Goal: Find specific page/section: Find specific page/section

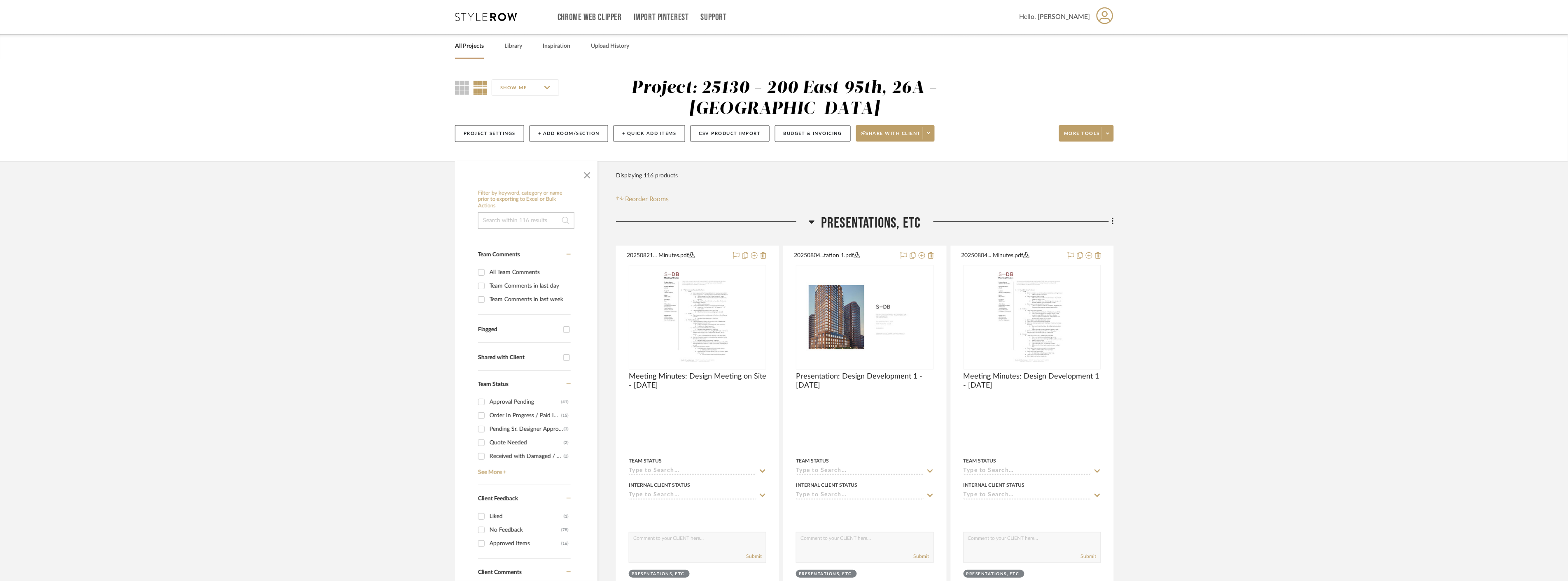
drag, startPoint x: 583, startPoint y: 173, endPoint x: 640, endPoint y: 203, distance: 64.4
click at [586, 175] on span "button" at bounding box center [587, 174] width 20 height 20
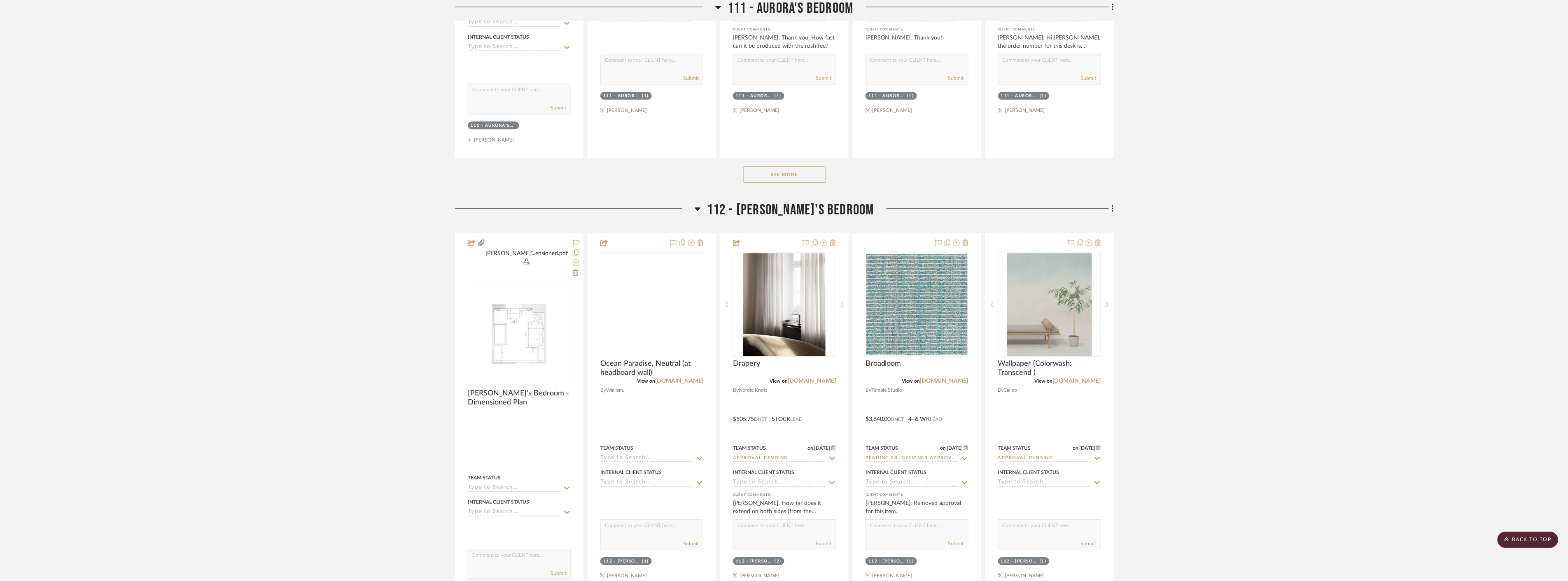
scroll to position [4754, 0]
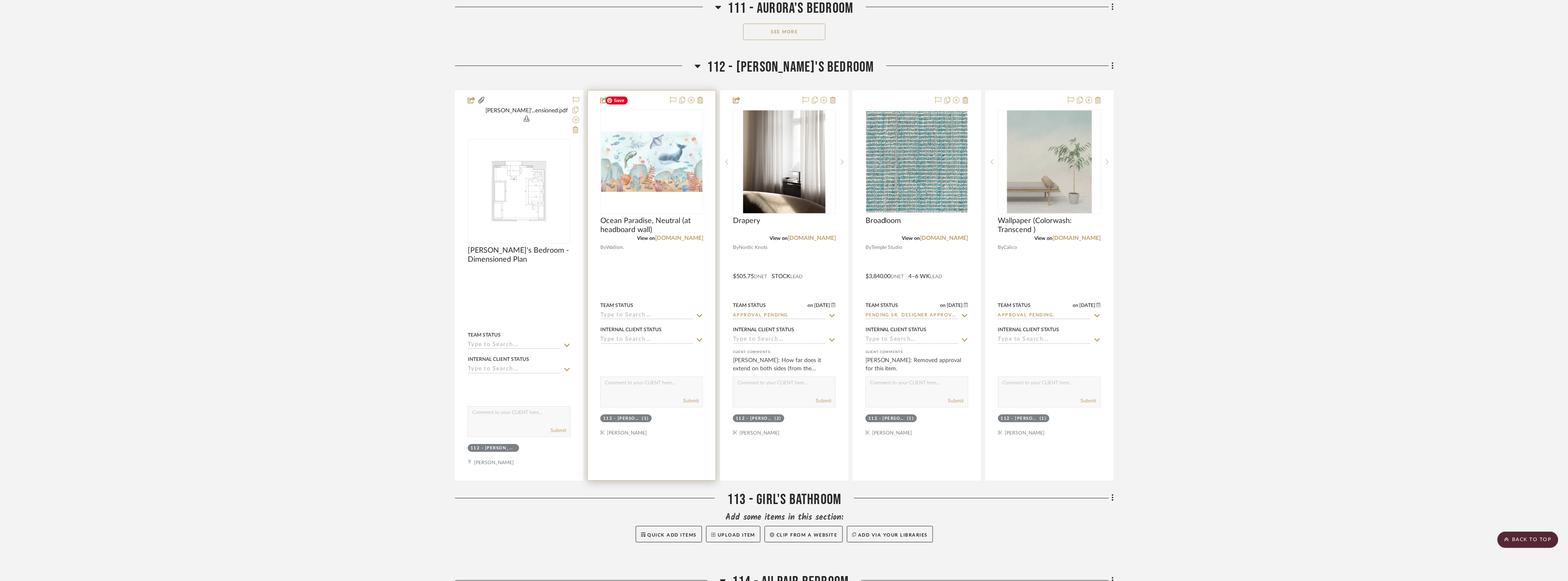
click at [647, 131] on img "0" at bounding box center [652, 162] width 101 height 61
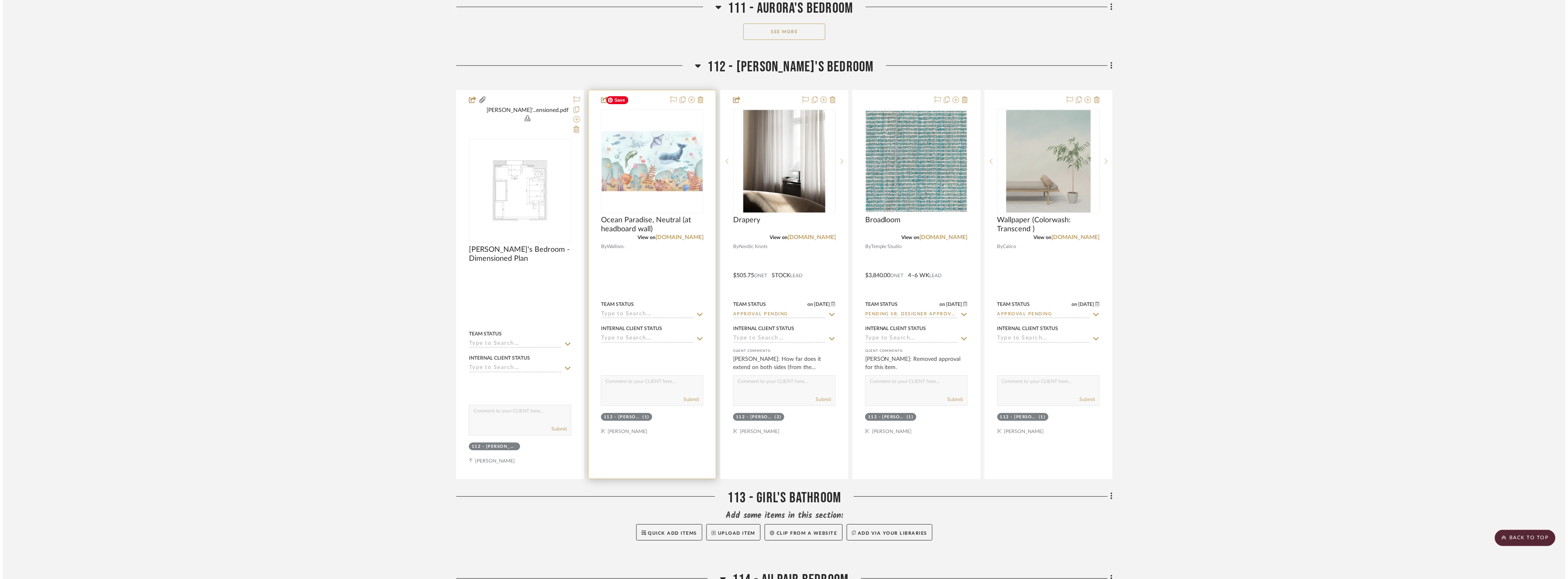
scroll to position [0, 0]
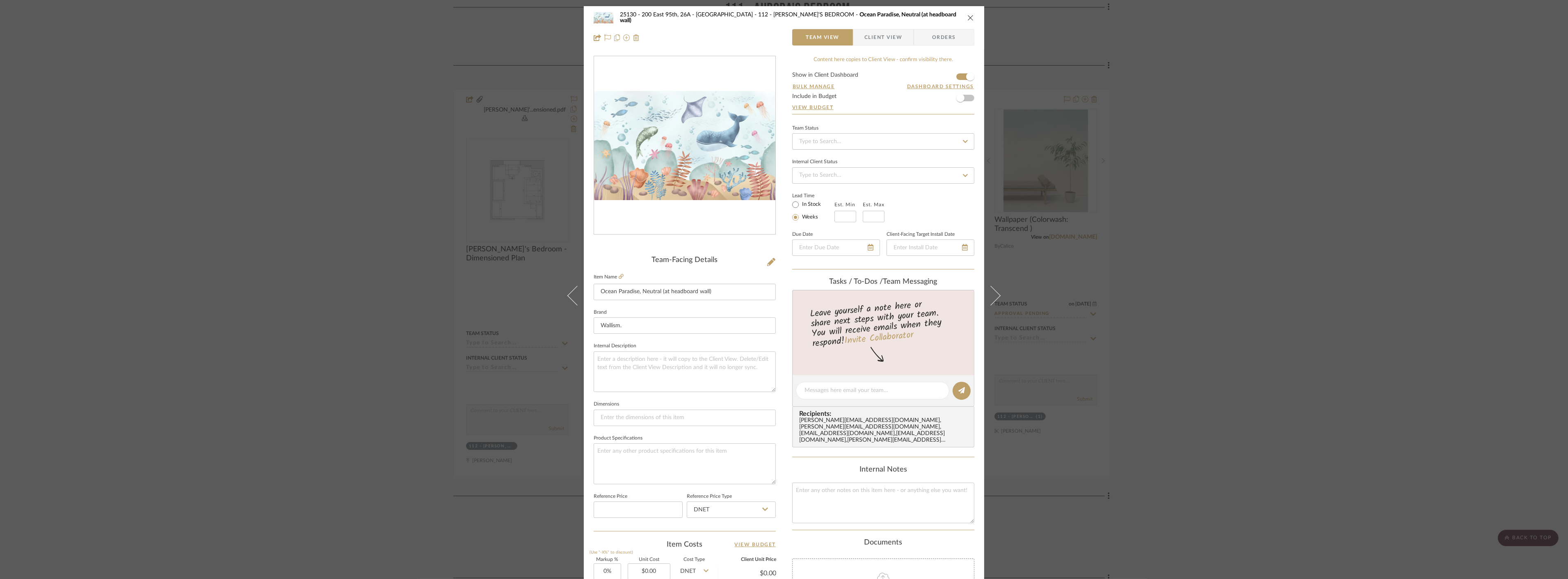
click at [968, 17] on icon "close" at bounding box center [971, 17] width 7 height 7
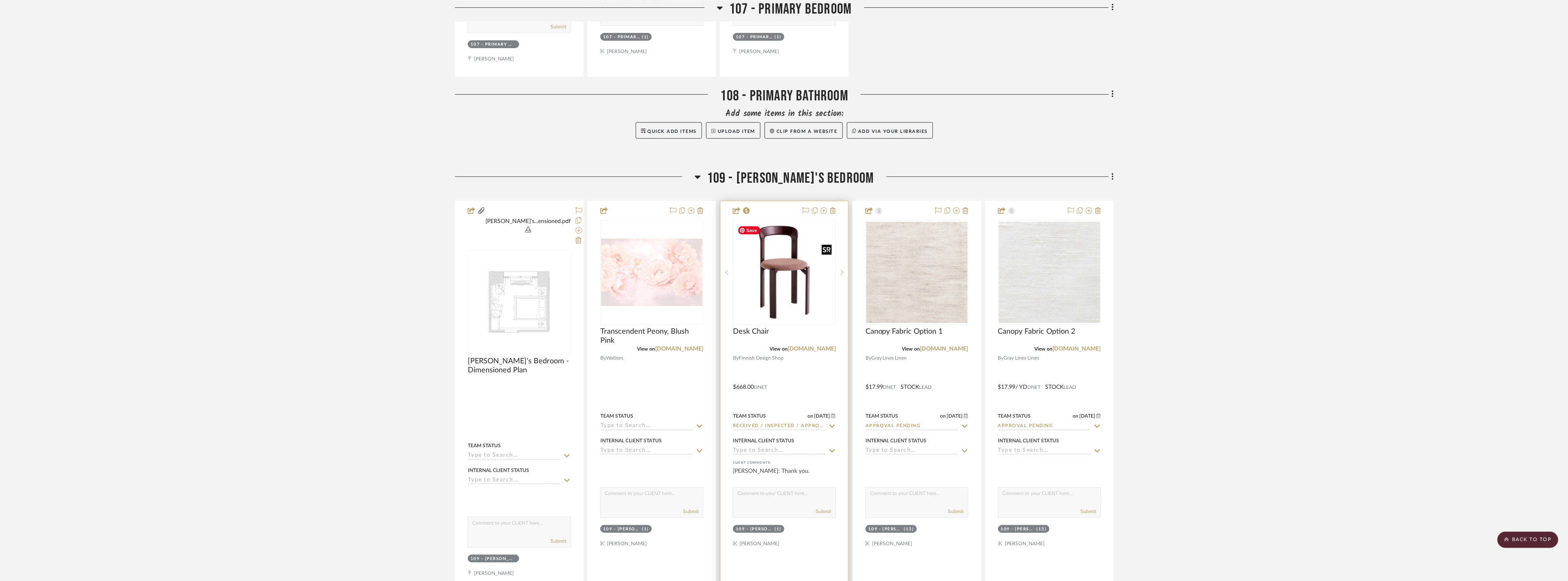
scroll to position [3748, 0]
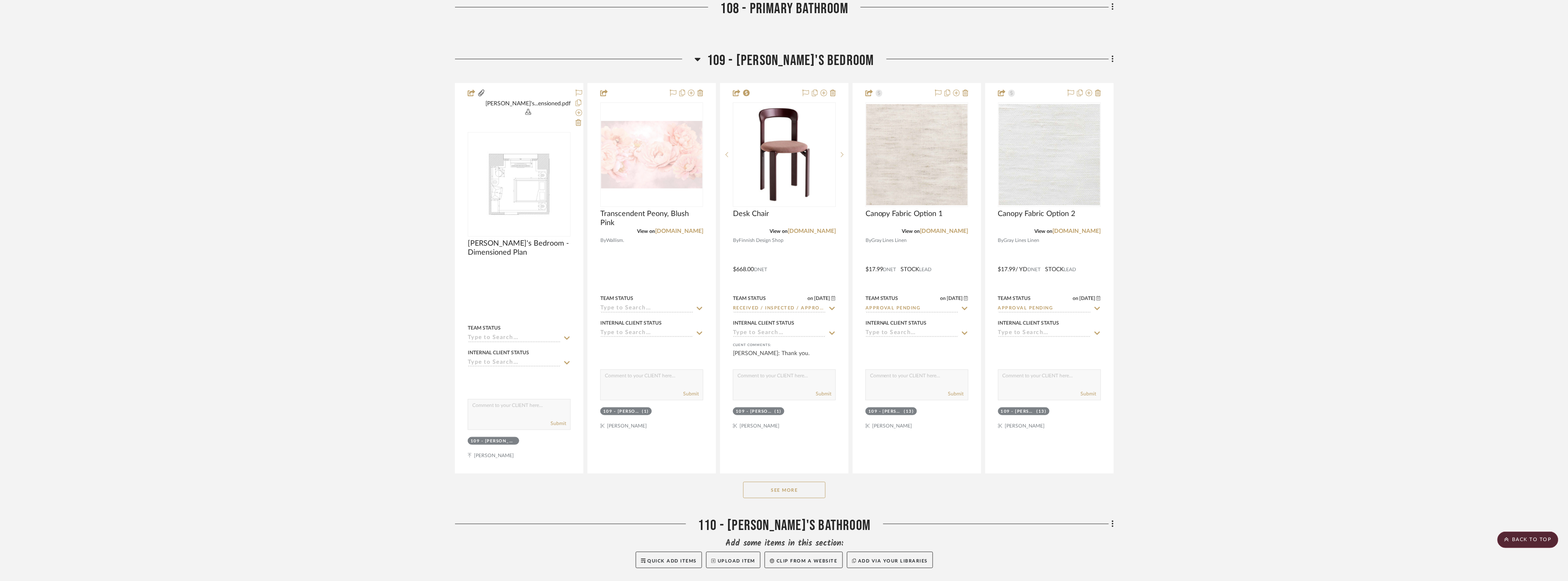
click at [782, 482] on button "See More" at bounding box center [784, 490] width 83 height 17
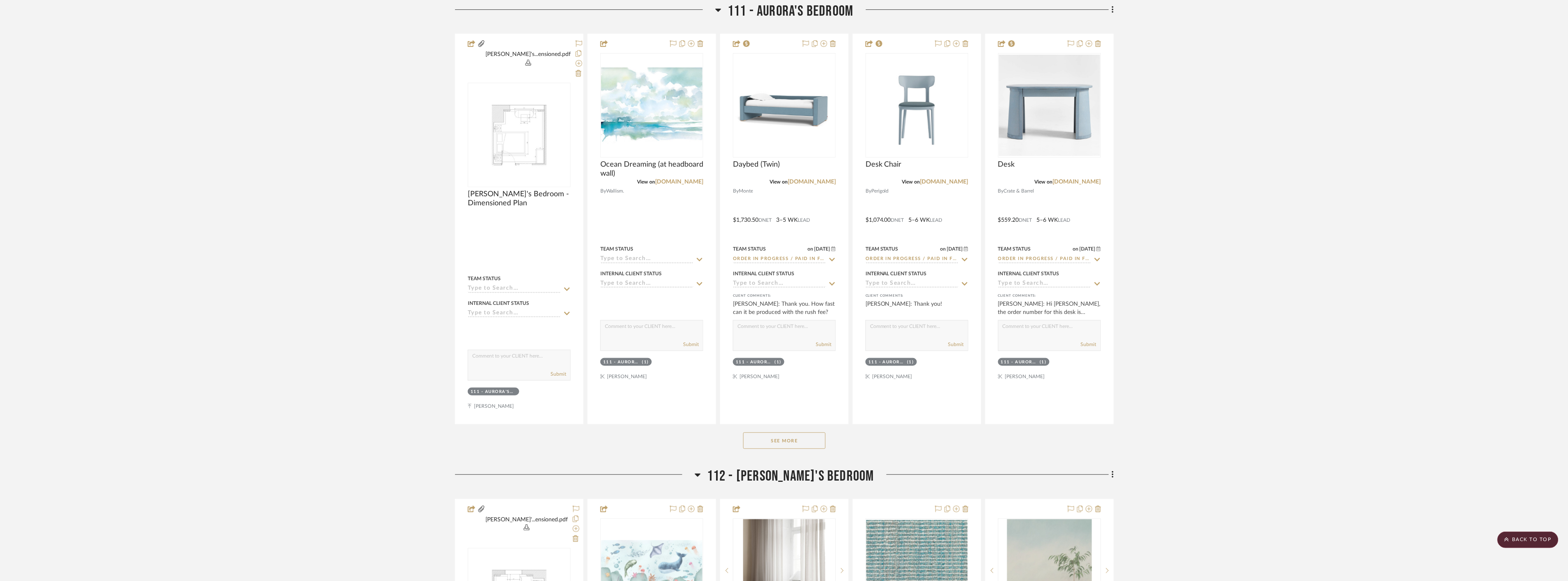
scroll to position [5394, 0]
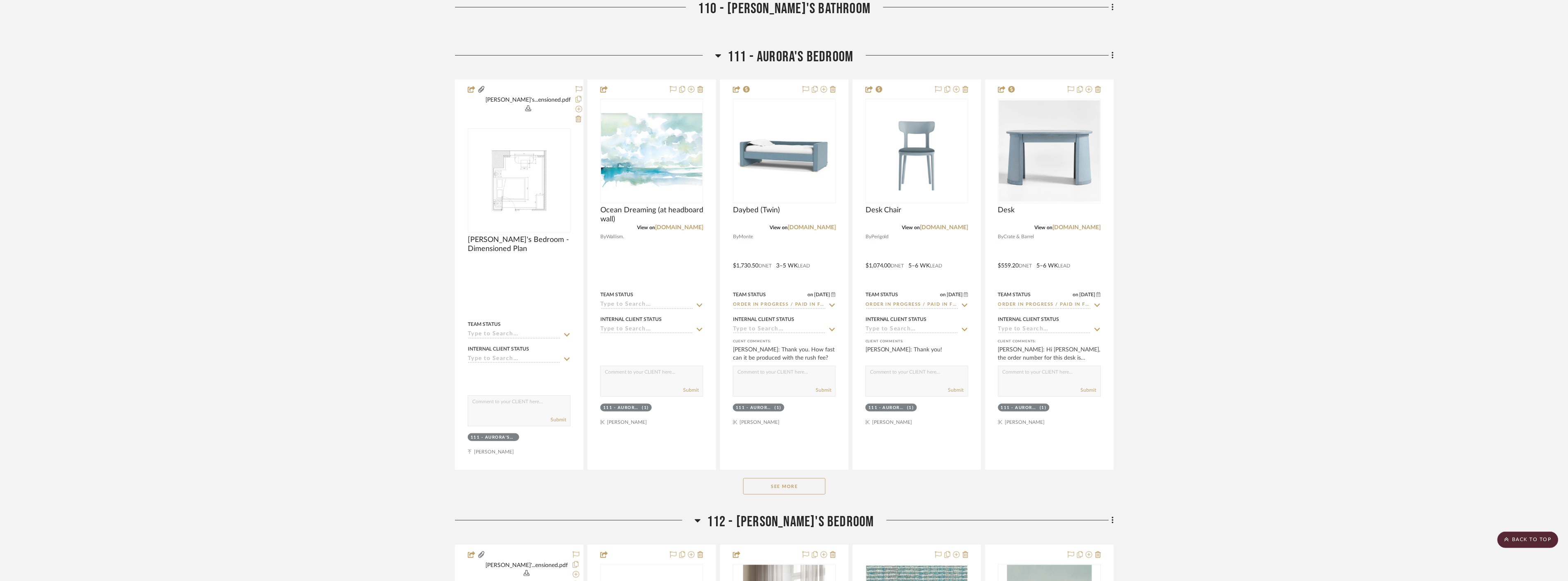
drag, startPoint x: 775, startPoint y: 443, endPoint x: 779, endPoint y: 447, distance: 5.7
click at [779, 478] on button "See More" at bounding box center [784, 486] width 83 height 17
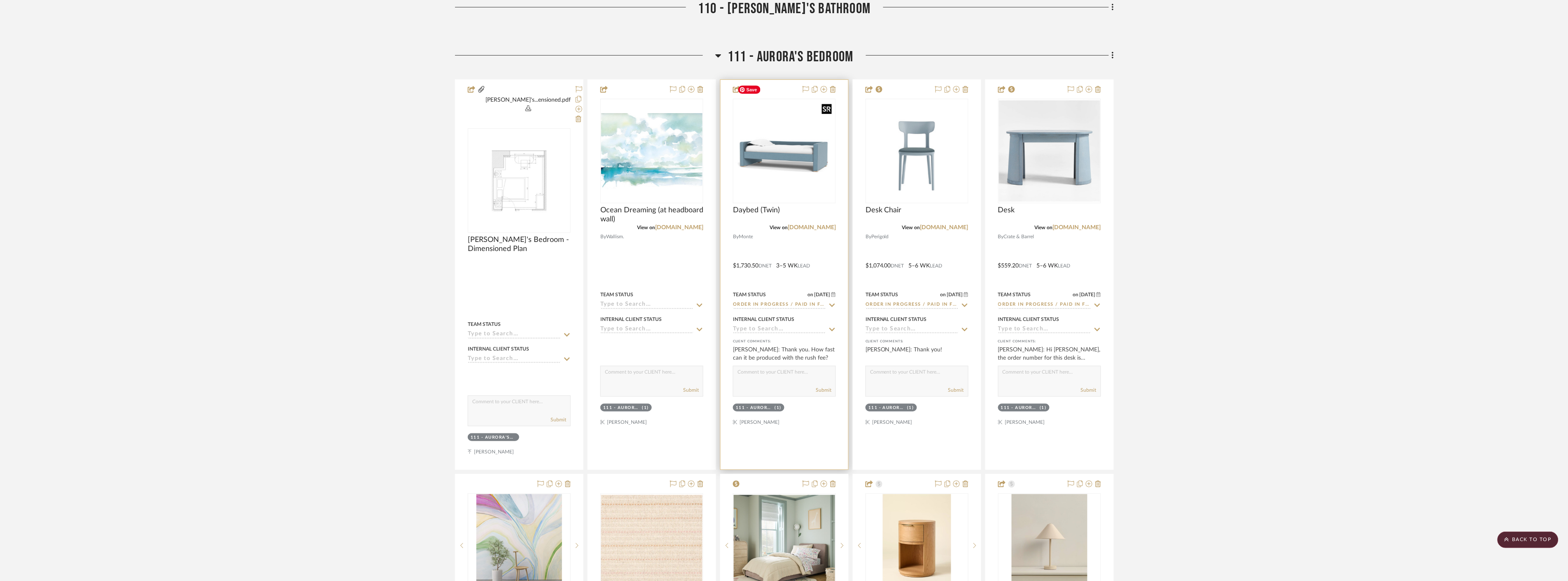
click at [779, 149] on img "0" at bounding box center [784, 151] width 101 height 101
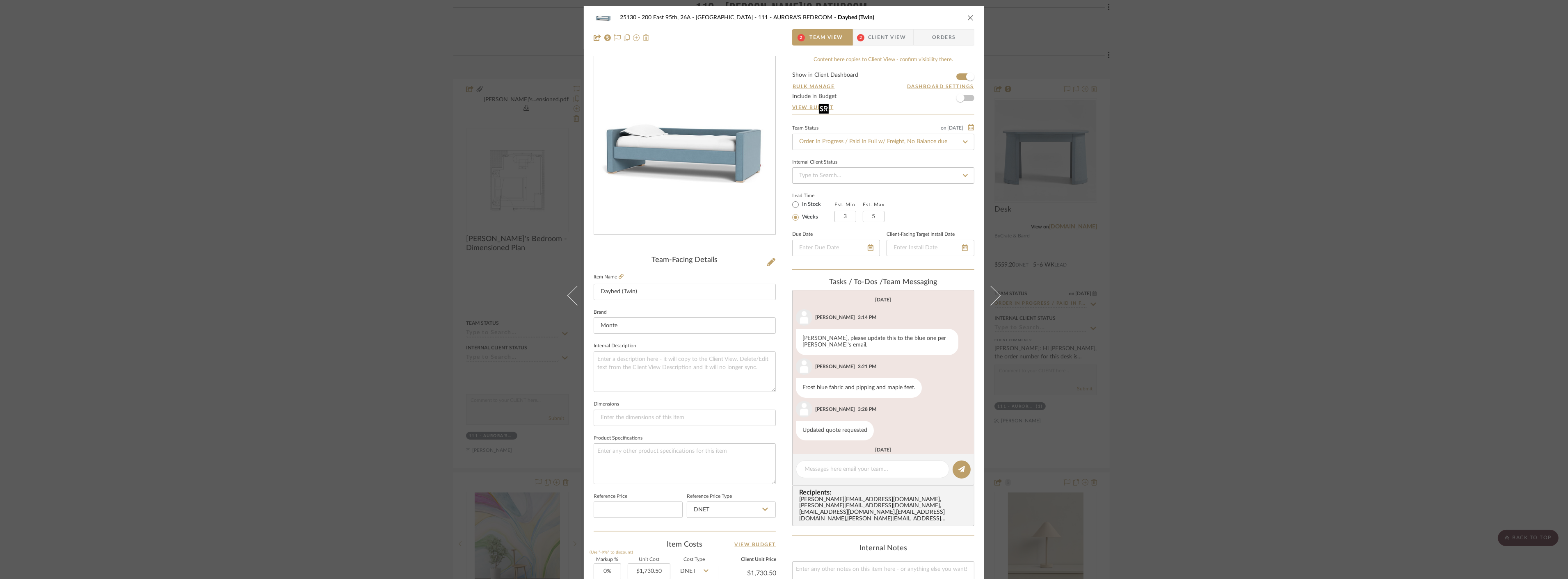
scroll to position [124, 0]
click at [968, 21] on button "close" at bounding box center [971, 18] width 7 height 7
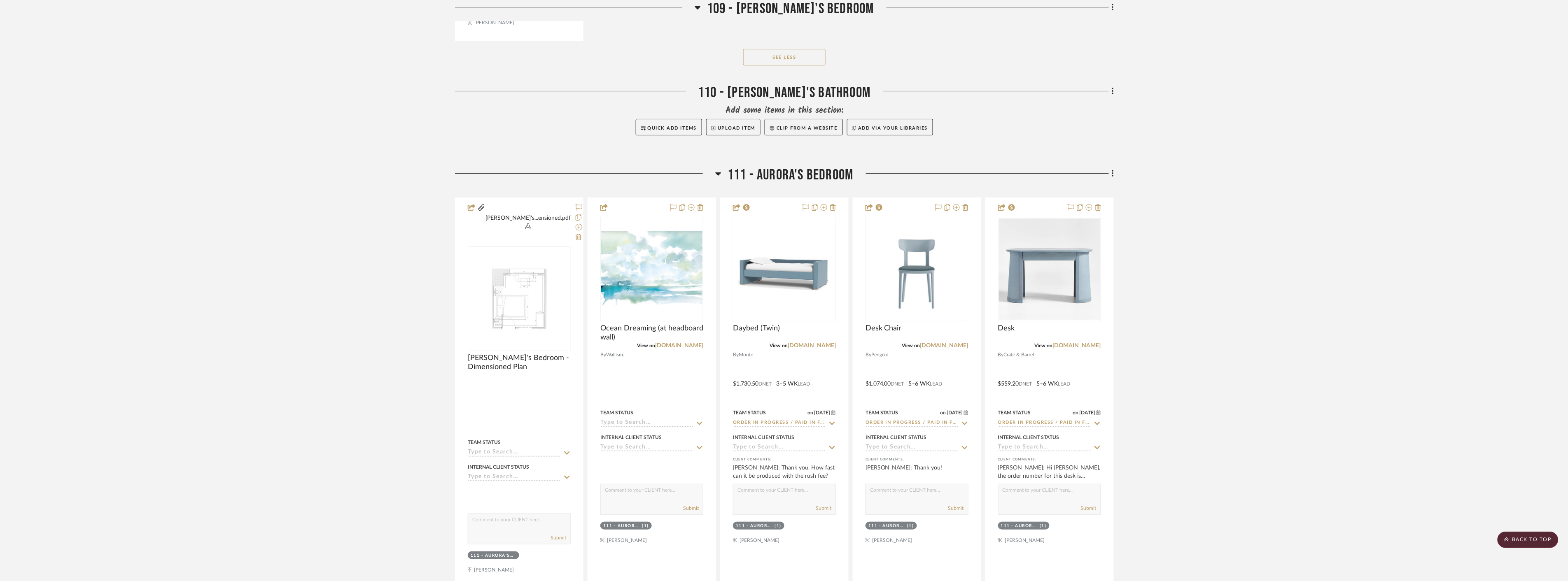
scroll to position [5257, 0]
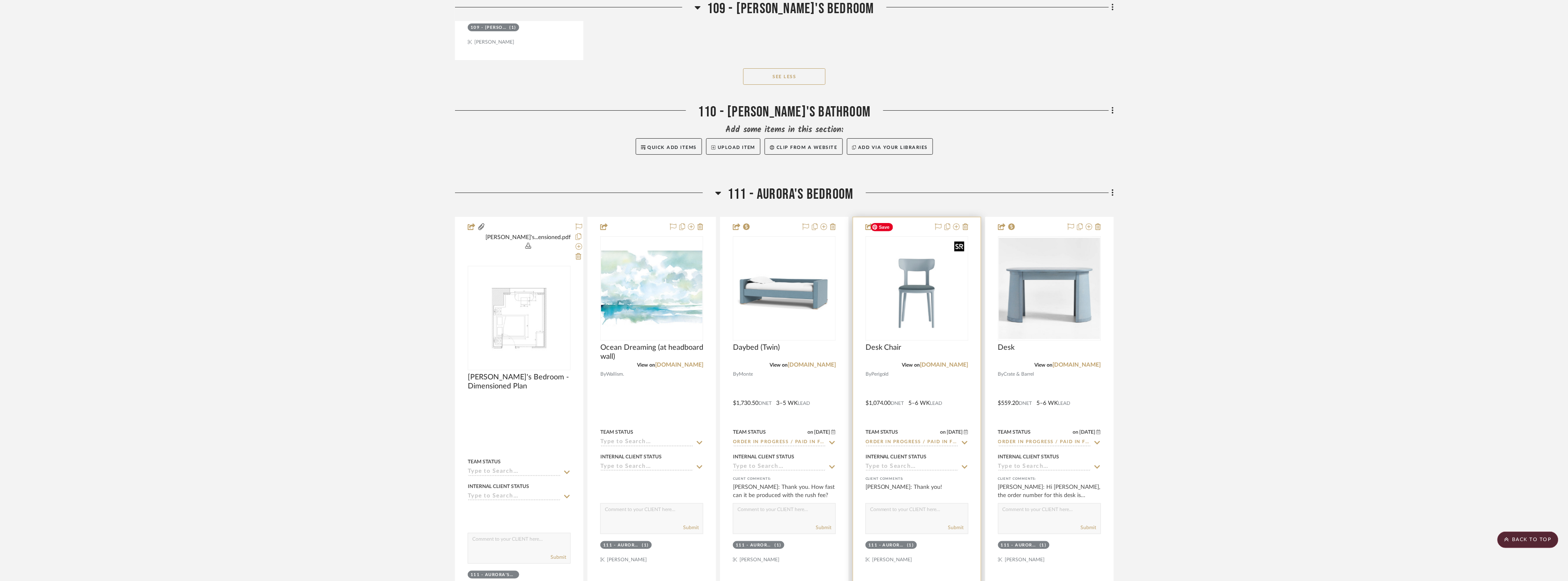
click at [944, 293] on img "0" at bounding box center [916, 288] width 101 height 101
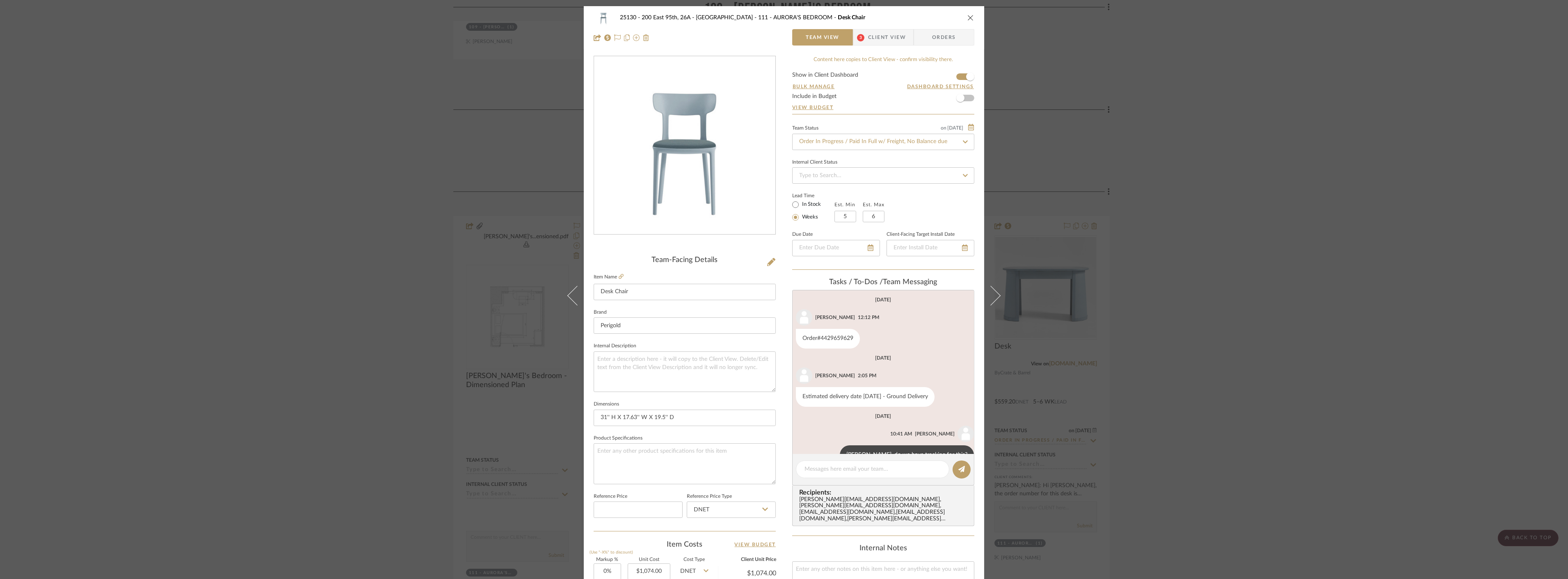
scroll to position [22, 0]
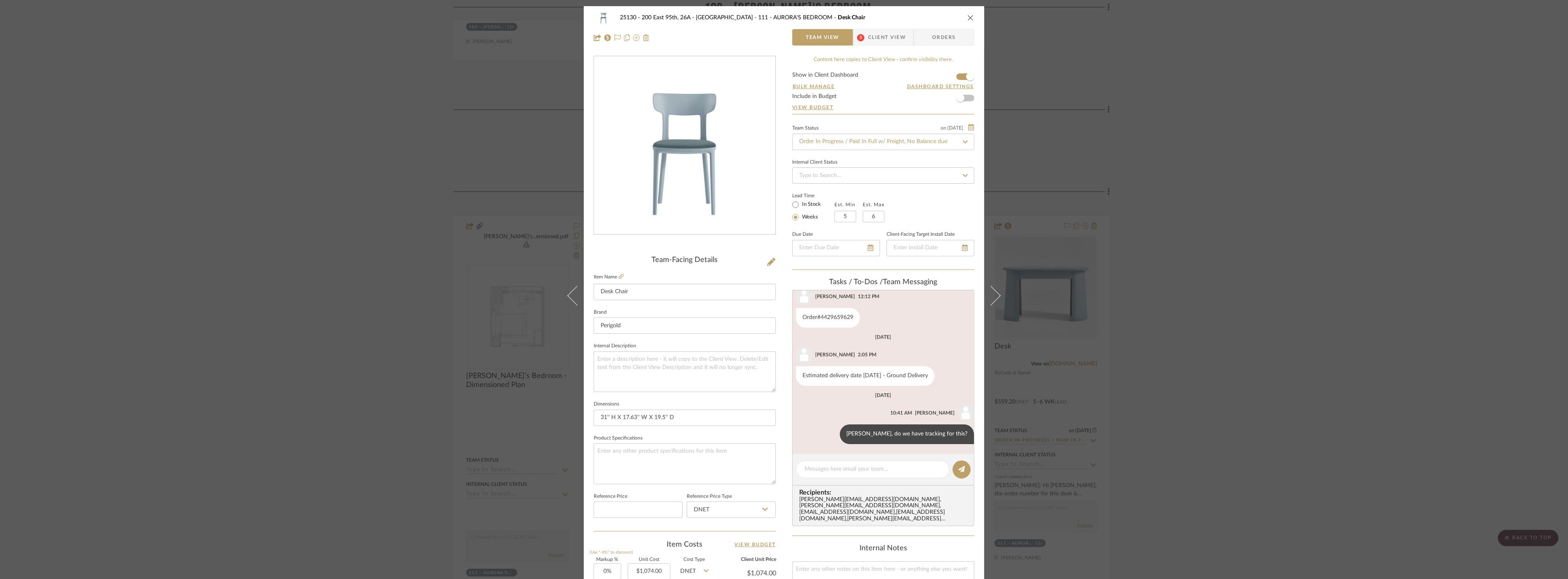
click at [871, 40] on span "Client View" at bounding box center [887, 37] width 38 height 17
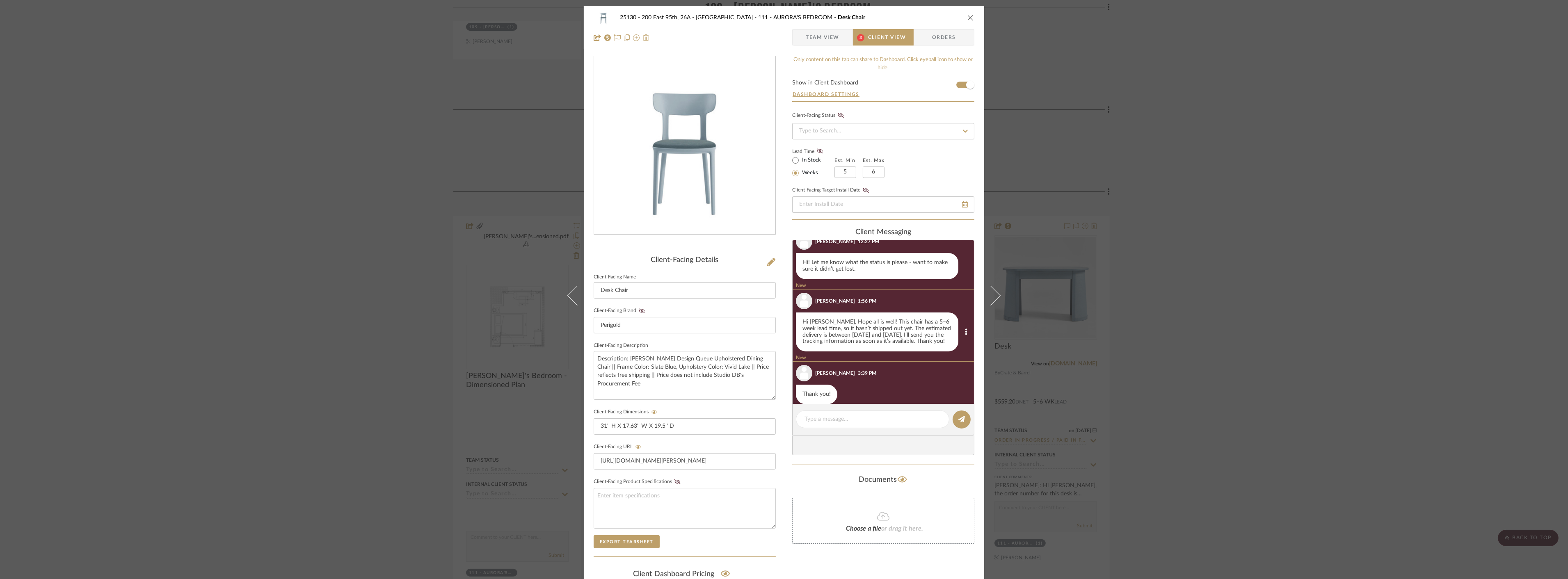
scroll to position [395, 0]
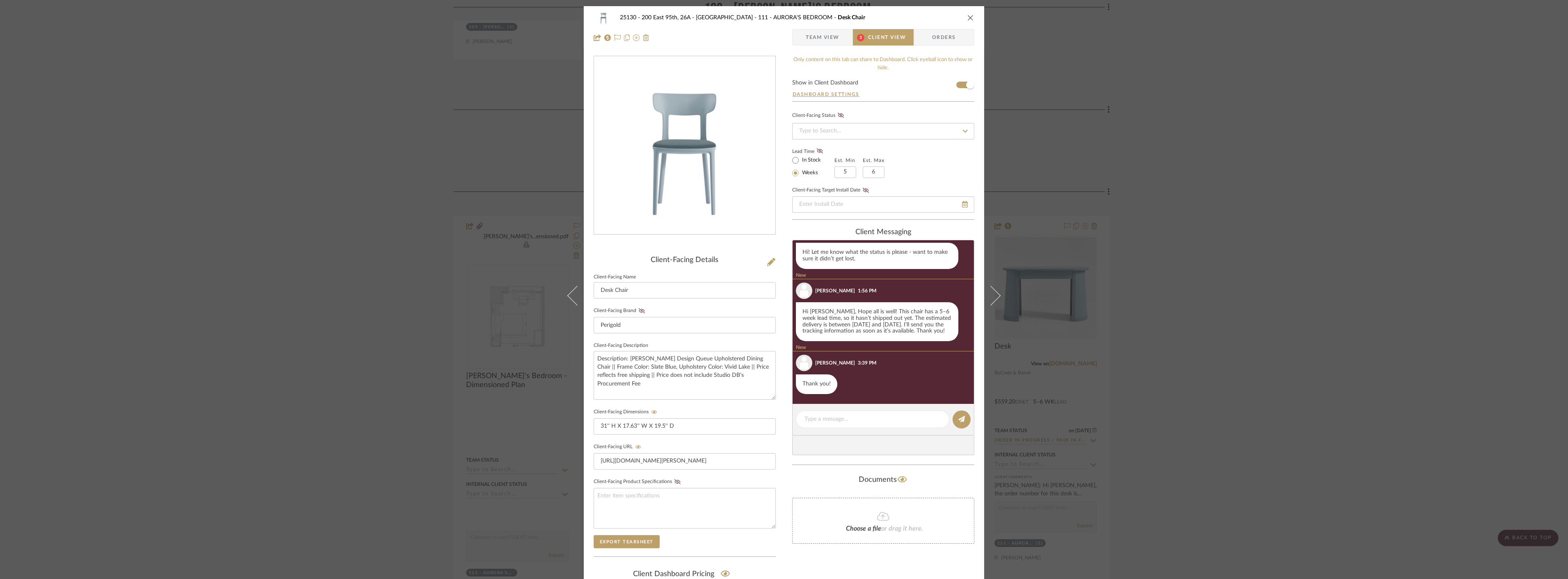
click at [1240, 308] on div "25130 - 200 East 95th, 26A - Kosheleva 111 - AURORA'S BEDROOM Desk Chair Team V…" at bounding box center [784, 289] width 1568 height 579
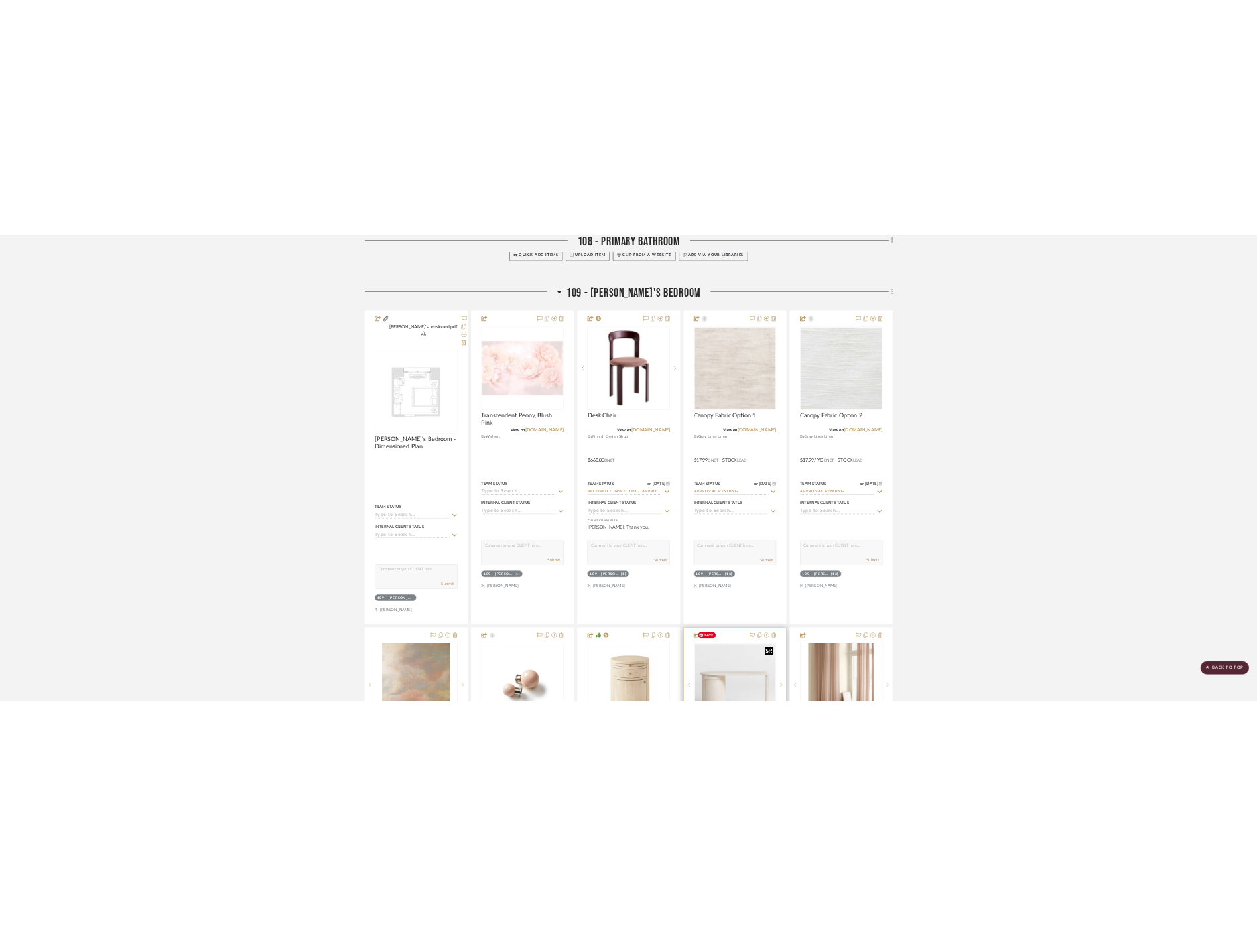
scroll to position [5750, 0]
